Goal: Information Seeking & Learning: Find specific fact

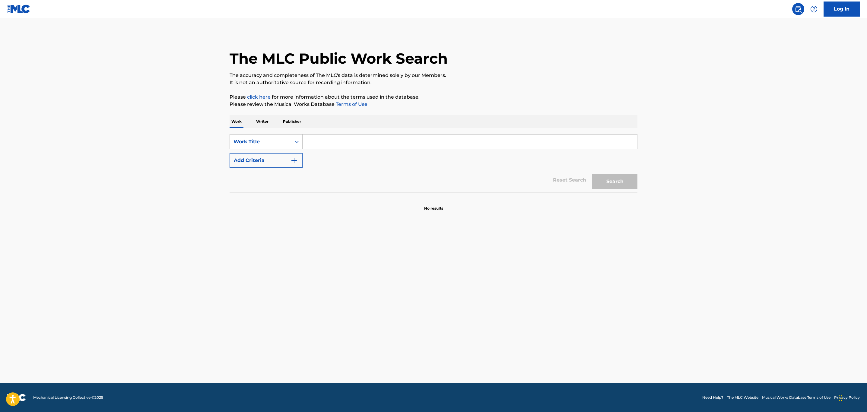
click at [321, 147] on input "Search Form" at bounding box center [470, 142] width 335 height 14
type input "el dia que me quieras"
click at [626, 177] on button "Search" at bounding box center [615, 181] width 45 height 15
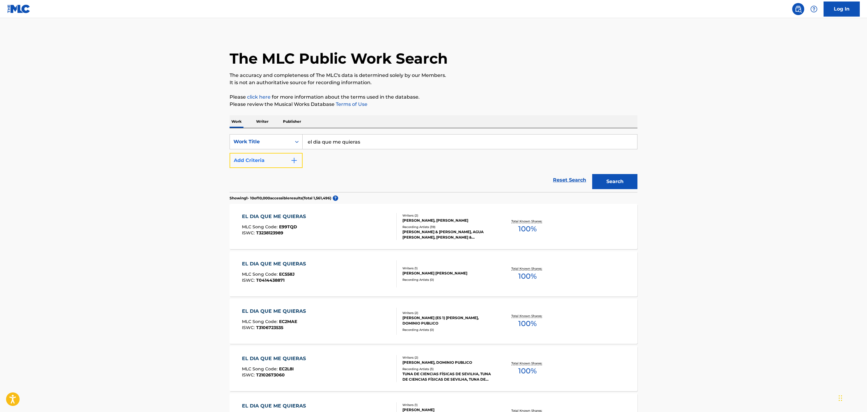
click at [280, 161] on button "Add Criteria" at bounding box center [266, 160] width 73 height 15
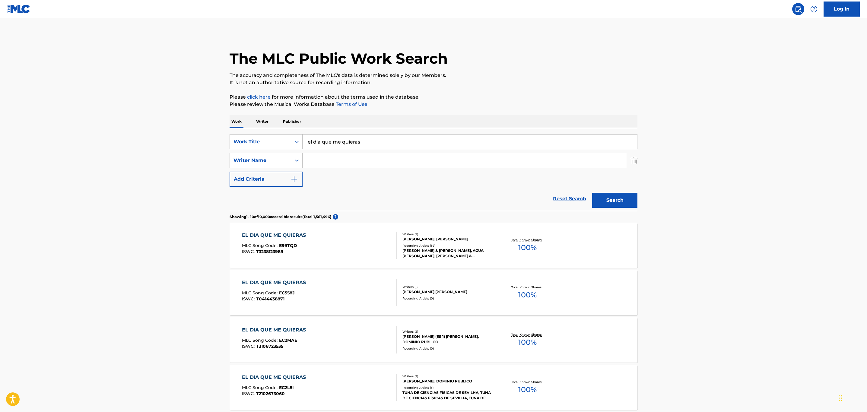
click at [351, 163] on input "Search Form" at bounding box center [465, 160] width 324 height 14
type input "gardel"
click at [613, 206] on button "Search" at bounding box center [615, 200] width 45 height 15
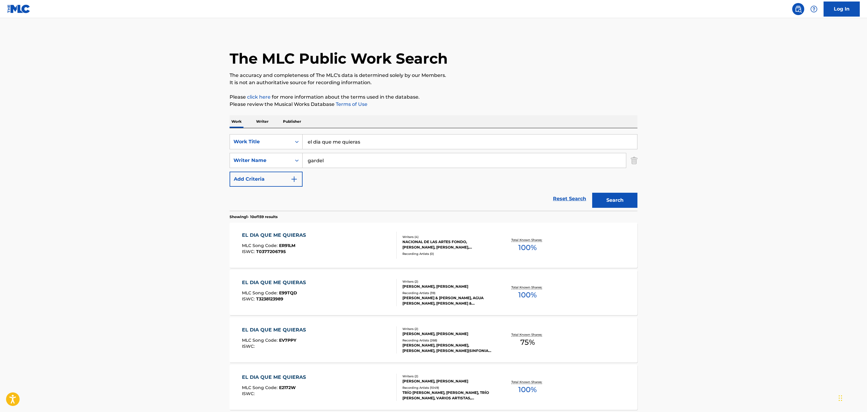
click at [454, 232] on div "EL DIA QUE ME QUIERAS MLC Song Code : ER91LM ISWC : T0377206795 Writers ( 4 ) N…" at bounding box center [434, 245] width 408 height 45
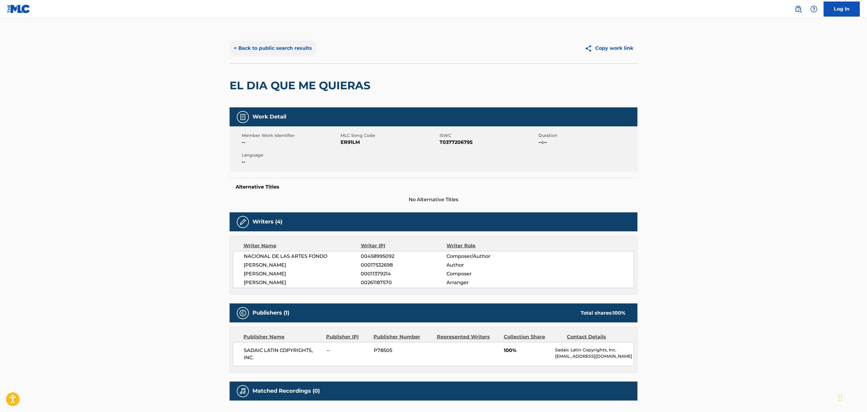
click at [264, 48] on button "< Back to public search results" at bounding box center [273, 48] width 87 height 15
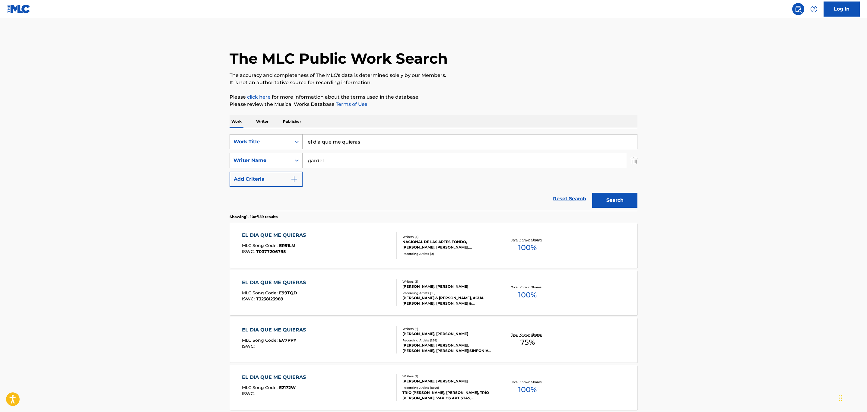
drag, startPoint x: 369, startPoint y: 143, endPoint x: 268, endPoint y: 139, distance: 101.5
click at [268, 139] on div "SearchWithCriteriaf45f9ad3-e2e5-48e3-a672-107621654438 Work Title el dia que me…" at bounding box center [434, 141] width 408 height 15
type input "en [PERSON_NAME]"
drag, startPoint x: 331, startPoint y: 159, endPoint x: 244, endPoint y: 159, distance: 87.5
click at [244, 159] on div "SearchWithCriteria561e2255-4d62-4544-9262-595b0f60d9b2 Writer Name gardel" at bounding box center [434, 160] width 408 height 15
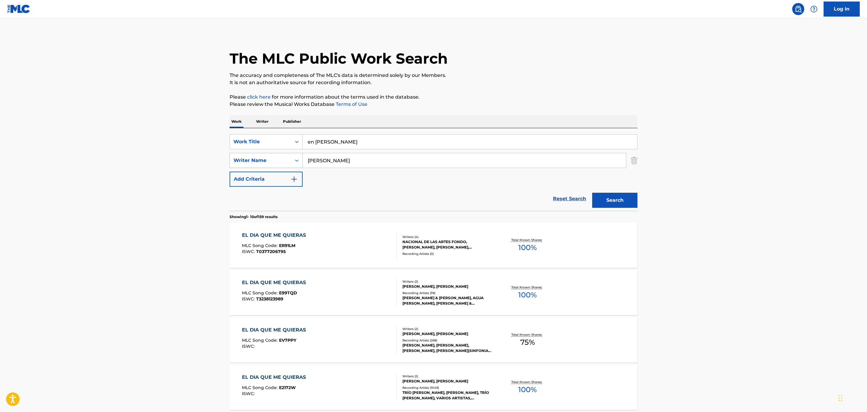
type input "[PERSON_NAME]"
click at [593, 193] on button "Search" at bounding box center [615, 200] width 45 height 15
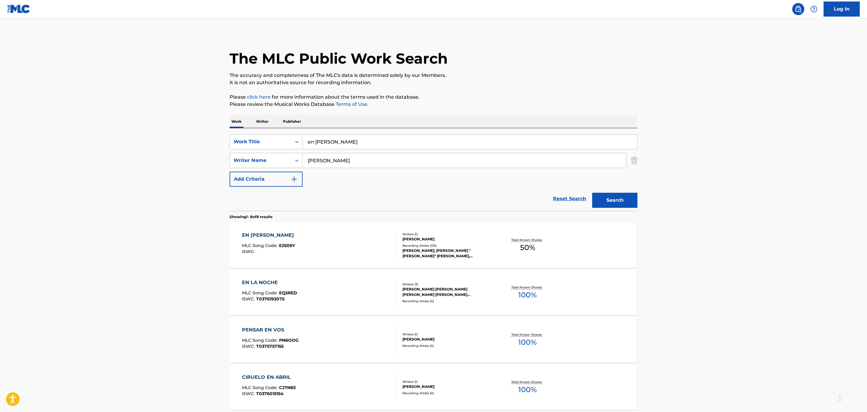
click at [466, 245] on div "Recording Artists ( 135 )" at bounding box center [448, 246] width 91 height 5
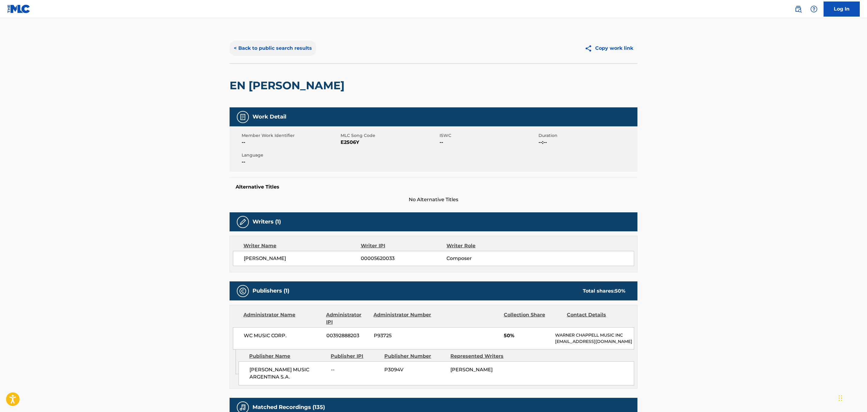
click at [286, 50] on button "< Back to public search results" at bounding box center [273, 48] width 87 height 15
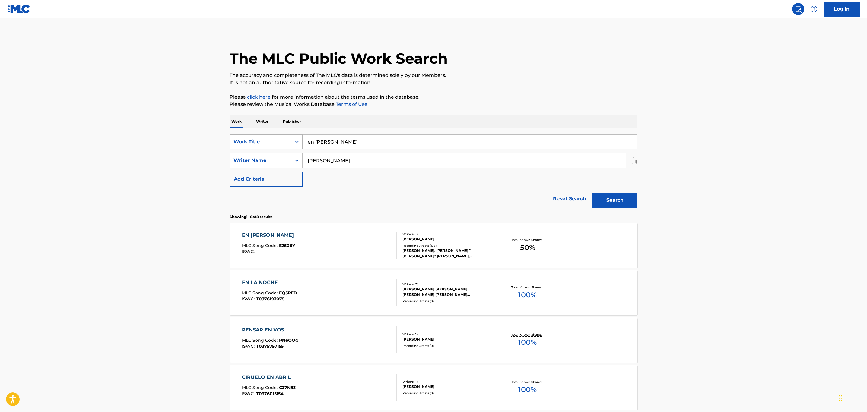
drag, startPoint x: 347, startPoint y: 142, endPoint x: 295, endPoint y: 139, distance: 51.7
click at [295, 139] on div "SearchWithCriteriaf45f9ad3-e2e5-48e3-a672-107621654438 Work Title en [PERSON_NA…" at bounding box center [434, 141] width 408 height 15
type input "contando las estrellas"
click at [593, 193] on button "Search" at bounding box center [615, 200] width 45 height 15
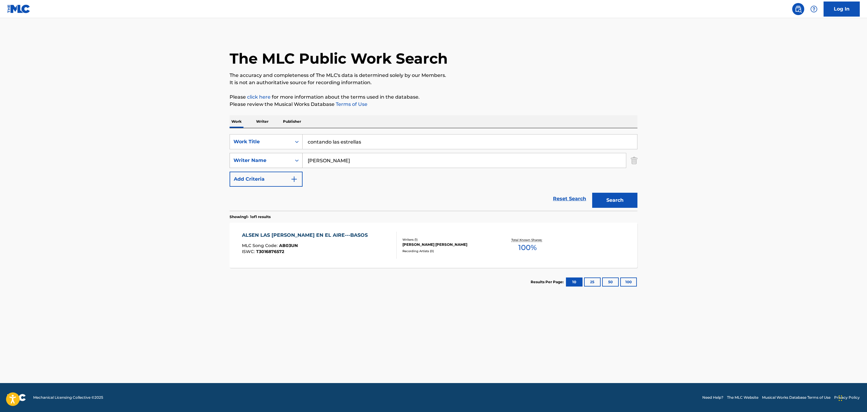
drag, startPoint x: 337, startPoint y: 161, endPoint x: 252, endPoint y: 155, distance: 85.7
click at [252, 155] on div "SearchWithCriteria561e2255-4d62-4544-9262-595b0f60d9b2 Writer Name [PERSON_NAME]" at bounding box center [434, 160] width 408 height 15
type input "gold"
click at [593, 193] on button "Search" at bounding box center [615, 200] width 45 height 15
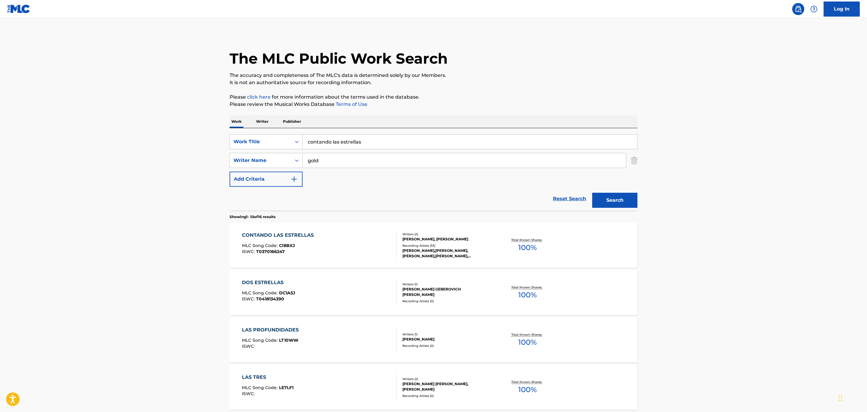
click at [425, 245] on div "Recording Artists ( 33 )" at bounding box center [448, 246] width 91 height 5
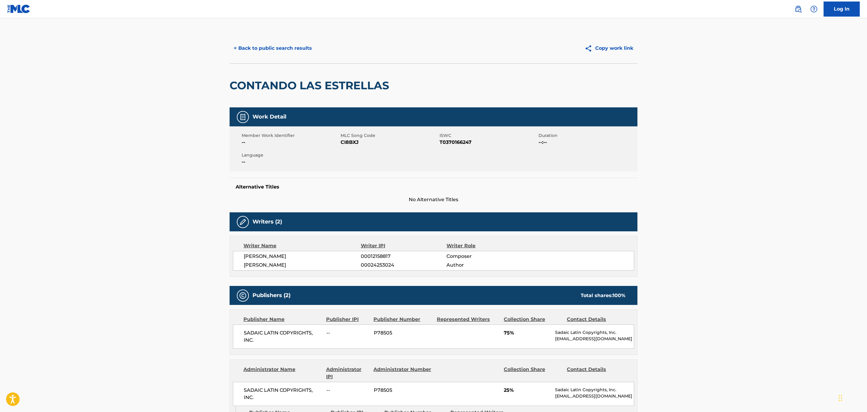
click at [286, 38] on div "< Back to public search results Copy work link" at bounding box center [434, 48] width 408 height 30
click at [286, 41] on button "< Back to public search results" at bounding box center [273, 48] width 87 height 15
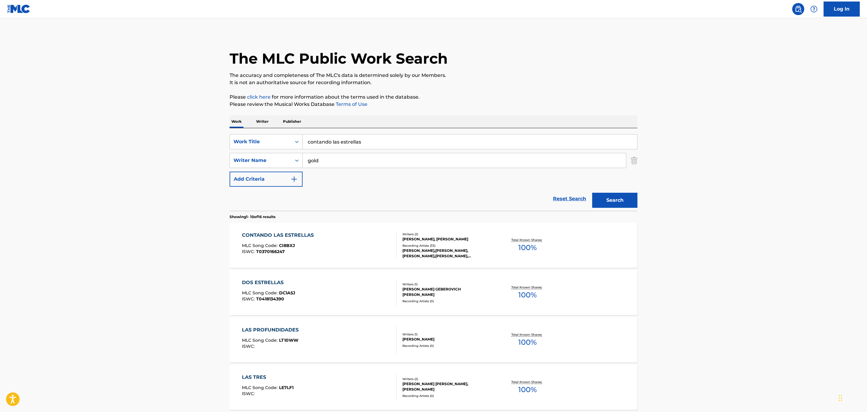
drag, startPoint x: 379, startPoint y: 144, endPoint x: 246, endPoint y: 127, distance: 133.9
click at [247, 127] on div "Work Writer Publisher SearchWithCriteriaf45f9ad3-e2e5-48e3-a672-107621654438 Wo…" at bounding box center [434, 420] width 408 height 610
paste input "Sus Ojos Se Cerraron"
type input "Sus Ojos Se Cerraron"
drag, startPoint x: 161, startPoint y: 149, endPoint x: 271, endPoint y: 163, distance: 110.4
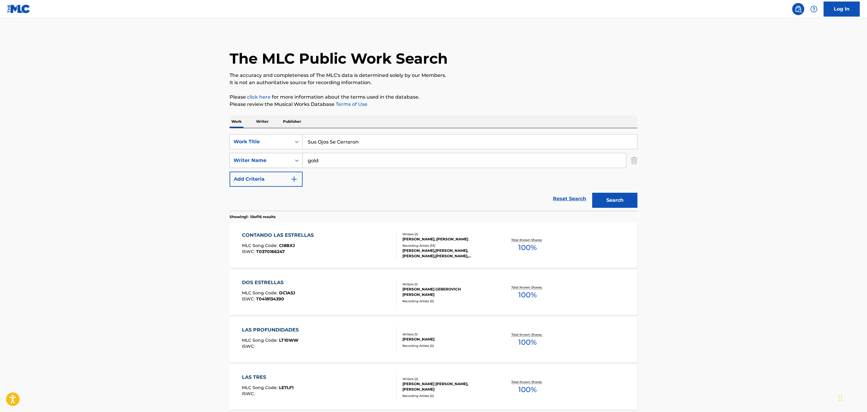
click at [169, 149] on main "The MLC Public Work Search The accuracy and completeness of The MLC's data is d…" at bounding box center [433, 373] width 867 height 711
drag, startPoint x: 362, startPoint y: 162, endPoint x: 256, endPoint y: 154, distance: 106.3
click at [256, 154] on div "SearchWithCriteria561e2255-4d62-4544-9262-595b0f60d9b2 Writer Name gold" at bounding box center [434, 160] width 408 height 15
type input "gardel"
click at [616, 196] on button "Search" at bounding box center [615, 200] width 45 height 15
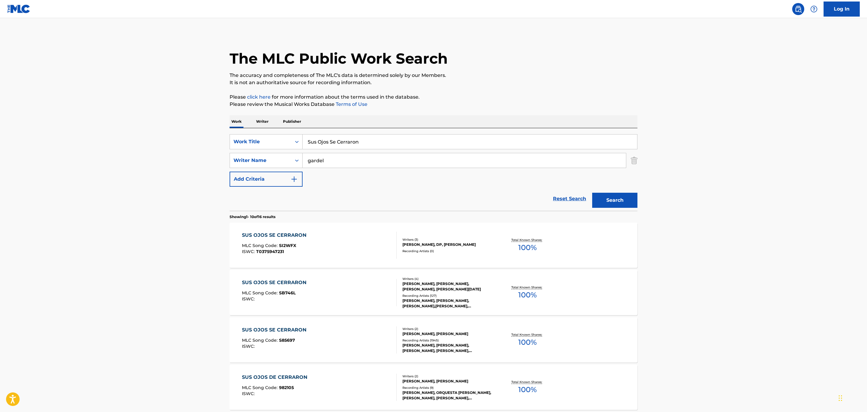
click at [486, 295] on div "Recording Artists ( 127 )" at bounding box center [448, 296] width 91 height 5
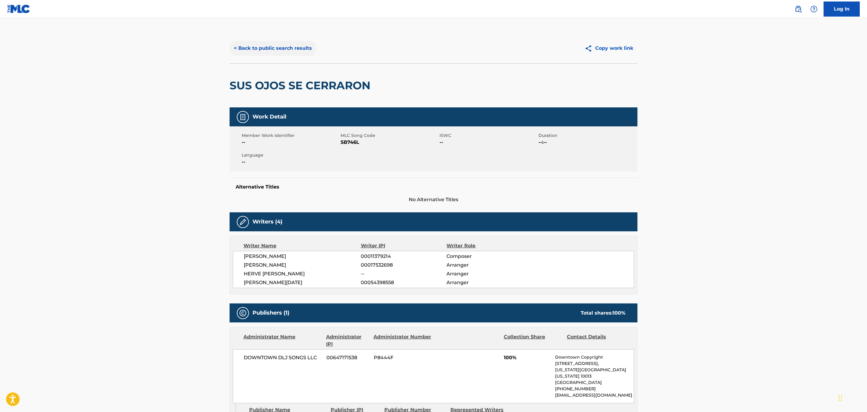
click at [283, 43] on button "< Back to public search results" at bounding box center [273, 48] width 87 height 15
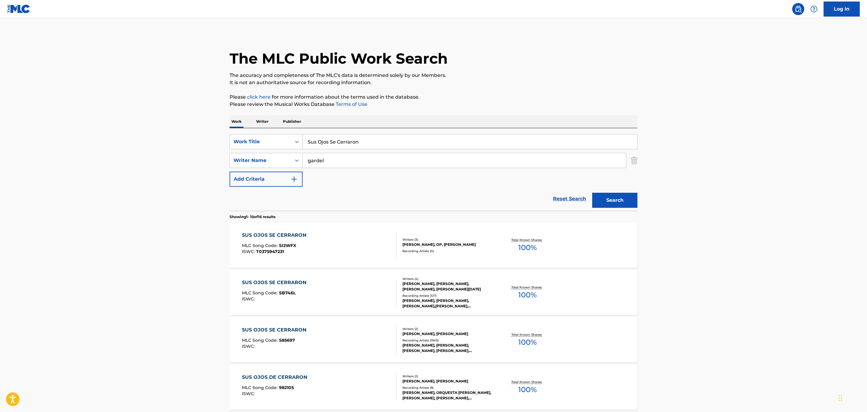
click at [340, 229] on div "SUS OJOS SE CERRARON MLC Song Code : SI2WFX ISWC : T0375947231 Writers ( 3 ) [P…" at bounding box center [434, 245] width 408 height 45
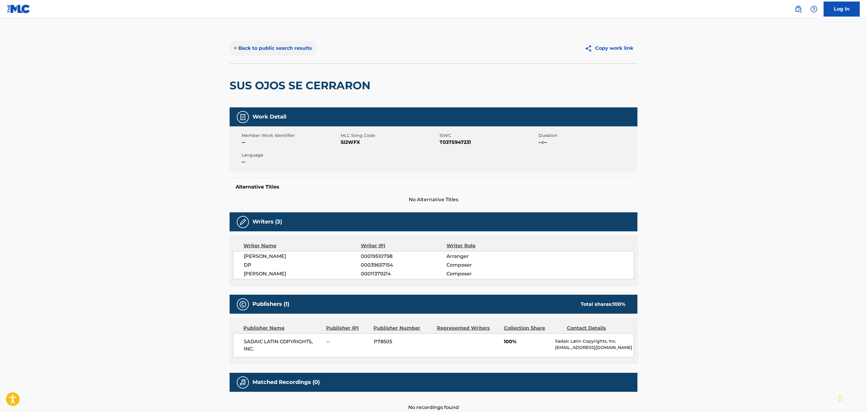
click at [312, 48] on button "< Back to public search results" at bounding box center [273, 48] width 87 height 15
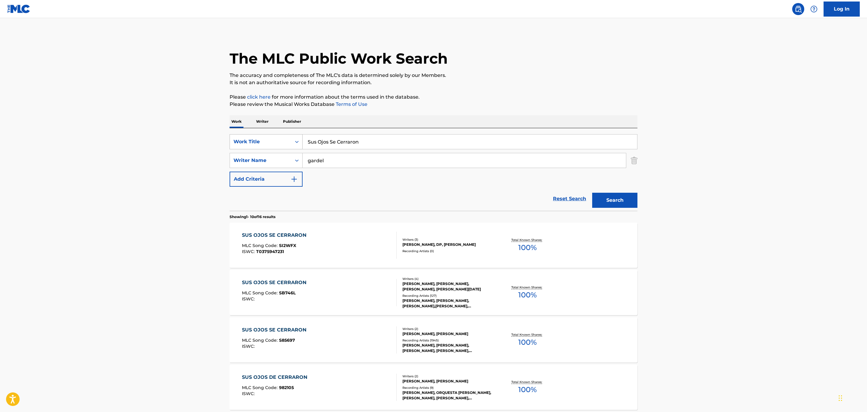
drag, startPoint x: 371, startPoint y: 141, endPoint x: 302, endPoint y: 139, distance: 69.1
click at [302, 139] on div "SearchWithCriteriaf45f9ad3-e2e5-48e3-a672-107621654438 Work Title Sus Ojos Se C…" at bounding box center [434, 141] width 408 height 15
type input "el choclo"
drag, startPoint x: 407, startPoint y: 153, endPoint x: 264, endPoint y: 152, distance: 143.4
click at [264, 152] on div "SearchWithCriteriaf45f9ad3-e2e5-48e3-a672-107621654438 Work Title el choclo Sea…" at bounding box center [434, 160] width 408 height 53
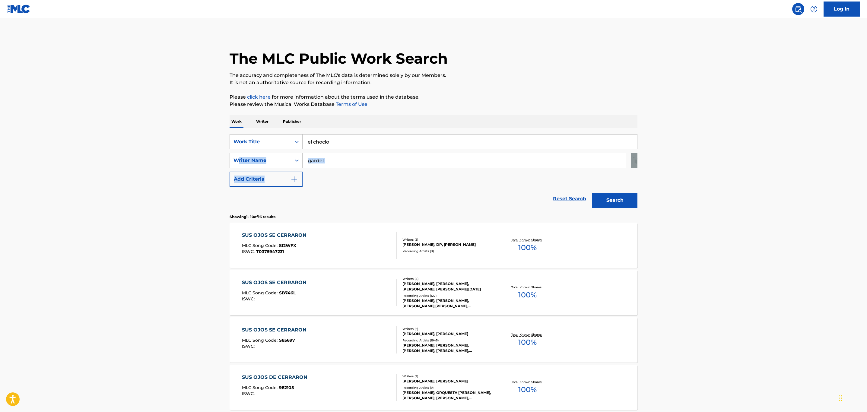
drag, startPoint x: 281, startPoint y: 161, endPoint x: 270, endPoint y: 150, distance: 15.6
click at [238, 150] on div "SearchWithCriteriaf45f9ad3-e2e5-48e3-a672-107621654438 Work Title el choclo Sea…" at bounding box center [434, 160] width 408 height 53
click at [351, 165] on input "gardel" at bounding box center [465, 160] width 324 height 14
drag, startPoint x: 267, startPoint y: 153, endPoint x: 263, endPoint y: 152, distance: 4.6
click at [263, 152] on div "SearchWithCriteriaf45f9ad3-e2e5-48e3-a672-107621654438 Work Title el choclo Sea…" at bounding box center [434, 160] width 408 height 53
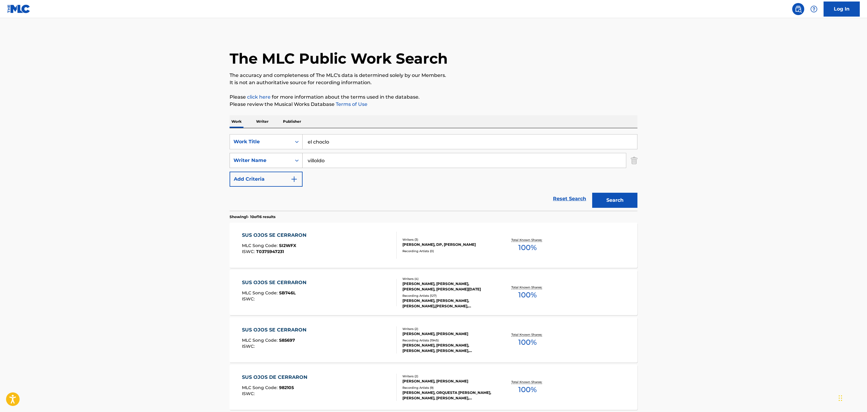
type input "villoldo"
click at [593, 193] on button "Search" at bounding box center [615, 200] width 45 height 15
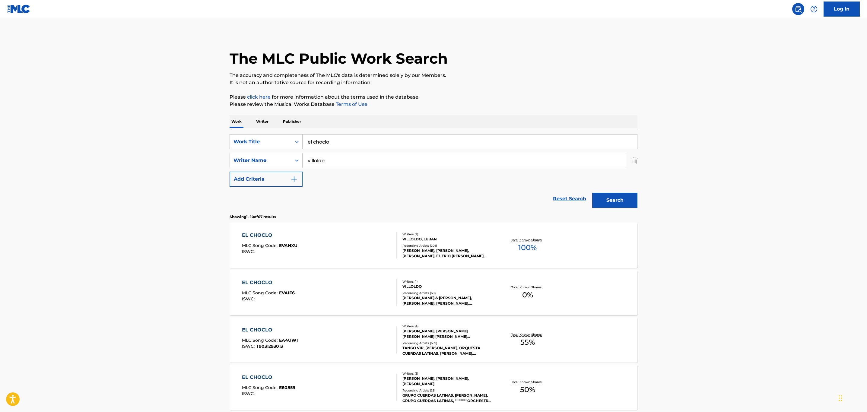
click at [449, 255] on div "[PERSON_NAME], [PERSON_NAME], [PERSON_NAME], EL TRÍO [PERSON_NAME], TRÍO [PERSO…" at bounding box center [448, 253] width 91 height 11
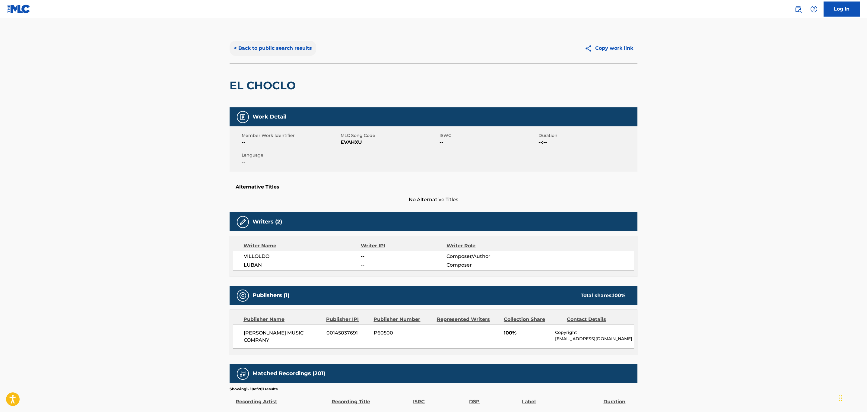
click at [267, 46] on button "< Back to public search results" at bounding box center [273, 48] width 87 height 15
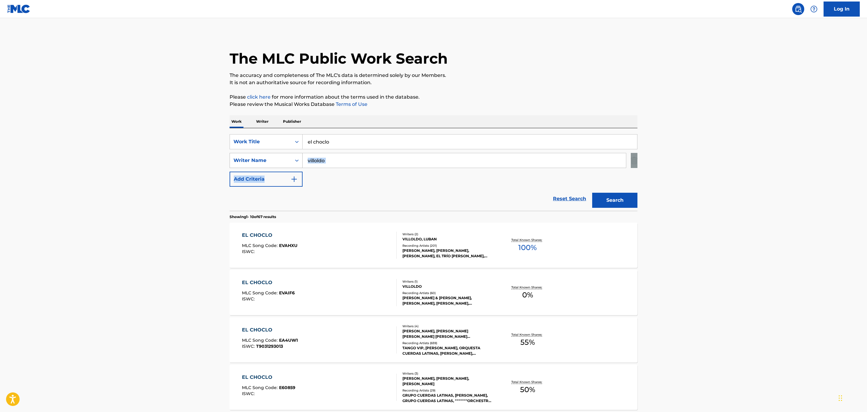
drag, startPoint x: 340, startPoint y: 170, endPoint x: 285, endPoint y: 159, distance: 55.3
click at [285, 159] on div "SearchWithCriteriaf45f9ad3-e2e5-48e3-a672-107621654438 Work Title el choclo Sea…" at bounding box center [434, 160] width 408 height 53
click at [336, 167] on input "villoldo" at bounding box center [465, 160] width 324 height 14
drag, startPoint x: 336, startPoint y: 161, endPoint x: 295, endPoint y: 163, distance: 40.5
click at [295, 163] on div "SearchWithCriteria561e2255-4d62-4544-9262-595b0f60d9b2 Writer Name [PERSON_NAME]" at bounding box center [434, 160] width 408 height 15
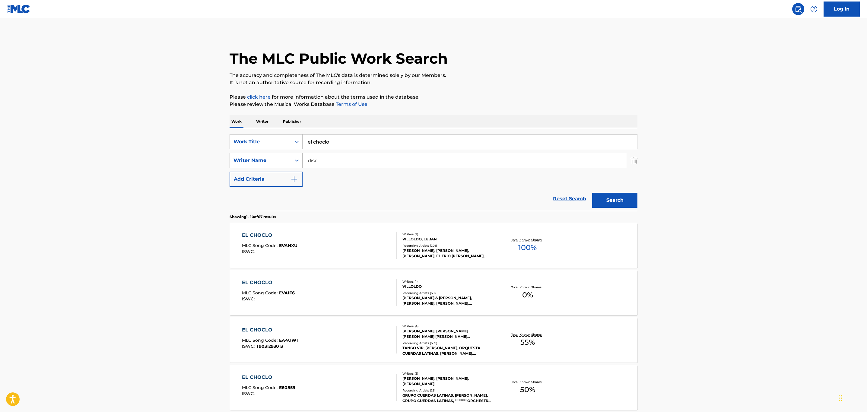
type input "disc"
click at [593, 193] on button "Search" at bounding box center [615, 200] width 45 height 15
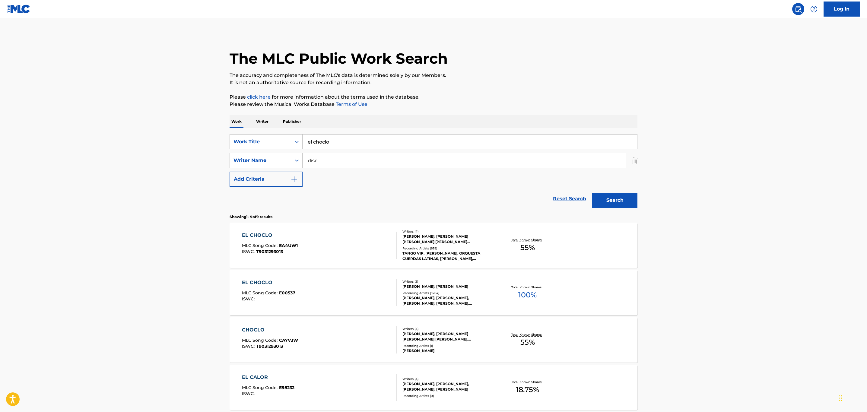
click at [462, 254] on div "TANGO VIP, [PERSON_NAME], ORQUESTA CUERDAS LATINAS, [PERSON_NAME], [PERSON_NAME]" at bounding box center [448, 256] width 91 height 11
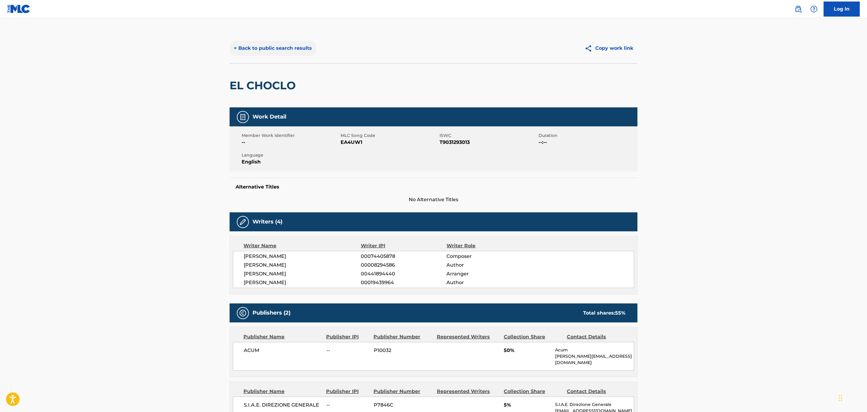
drag, startPoint x: 283, startPoint y: 57, endPoint x: 281, endPoint y: 53, distance: 5.1
click at [282, 54] on div "< Back to public search results Copy work link" at bounding box center [434, 48] width 408 height 30
click at [276, 39] on div "< Back to public search results Copy work link" at bounding box center [434, 48] width 408 height 30
click at [280, 46] on button "< Back to public search results" at bounding box center [273, 48] width 87 height 15
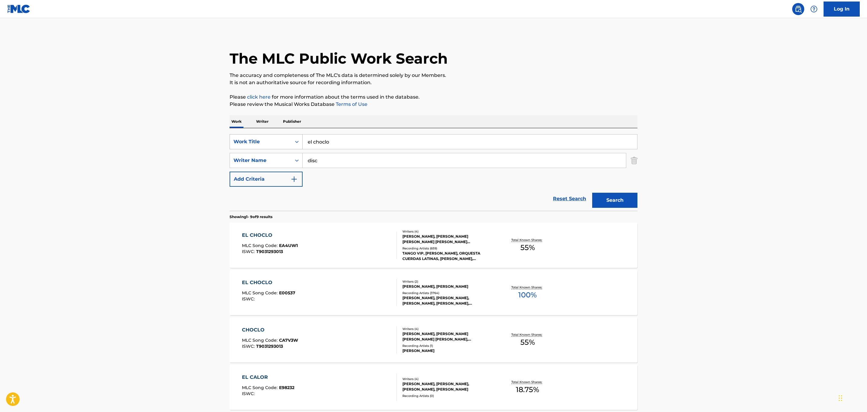
drag, startPoint x: 341, startPoint y: 141, endPoint x: 283, endPoint y: 139, distance: 58.3
click at [283, 139] on div "SearchWithCriteriaf45f9ad3-e2e5-48e3-a672-107621654438 Work Title el choclo" at bounding box center [434, 141] width 408 height 15
type input "jornalero"
click at [593, 193] on button "Search" at bounding box center [615, 200] width 45 height 15
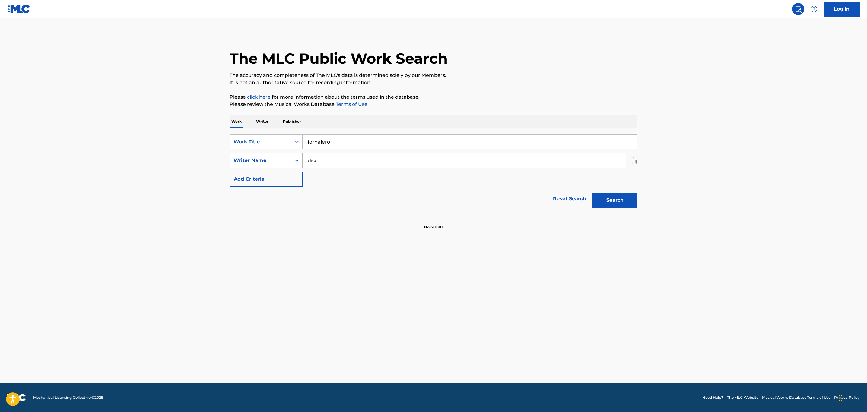
drag, startPoint x: 303, startPoint y: 156, endPoint x: 294, endPoint y: 158, distance: 8.6
click at [295, 158] on div "SearchWithCriteria561e2255-4d62-4544-9262-595b0f60d9b2 Writer Name disc" at bounding box center [434, 160] width 408 height 15
type input "\"
click at [593, 193] on button "Search" at bounding box center [615, 200] width 45 height 15
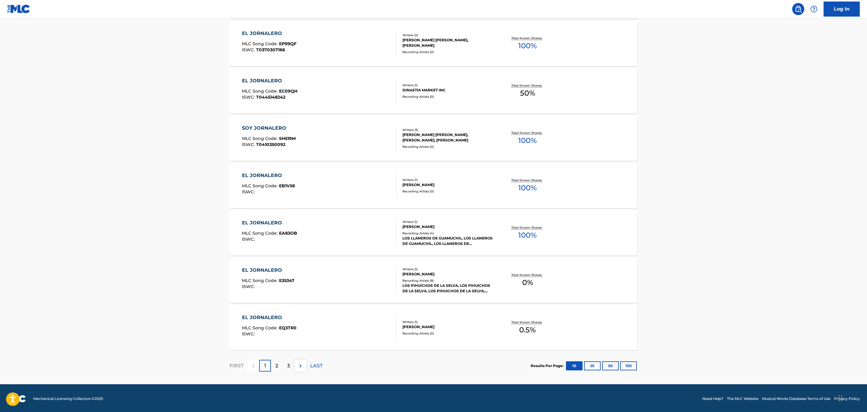
scroll to position [345, 0]
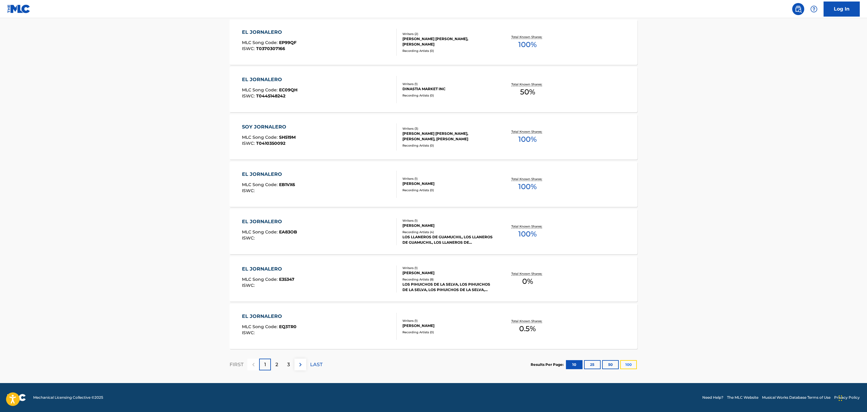
click at [634, 366] on button "100" at bounding box center [629, 364] width 17 height 9
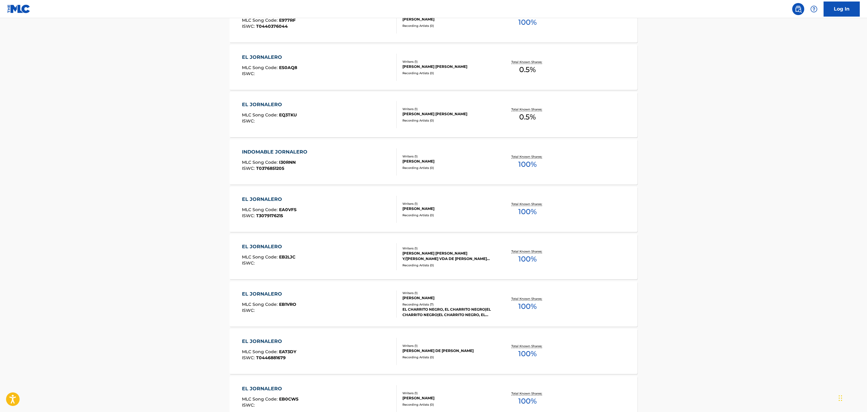
scroll to position [1268, 0]
